Goal: Task Accomplishment & Management: Use online tool/utility

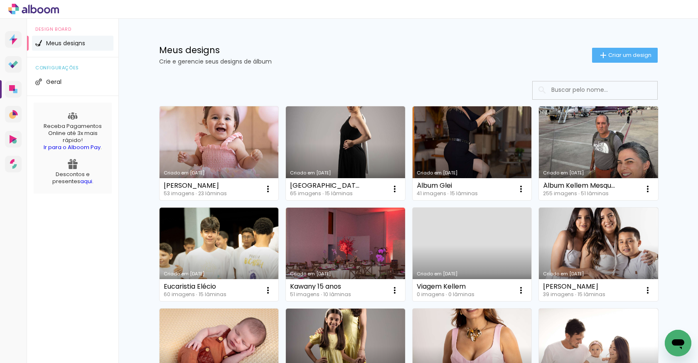
click at [202, 143] on link "Criado em [DATE]" at bounding box center [218, 153] width 119 height 94
